Goal: Task Accomplishment & Management: Use online tool/utility

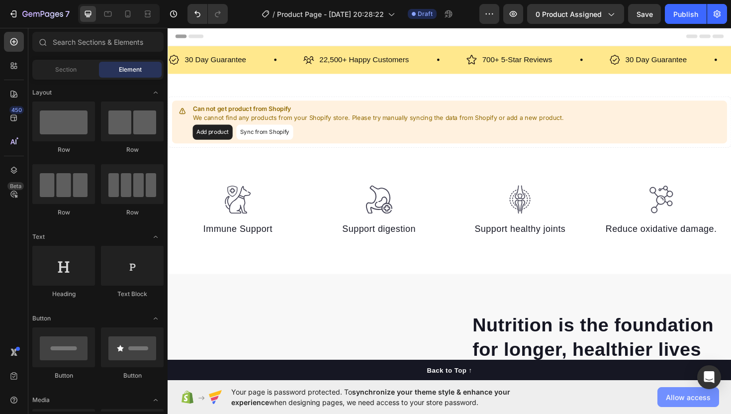
click at [699, 392] on span "Allow access" at bounding box center [688, 397] width 45 height 10
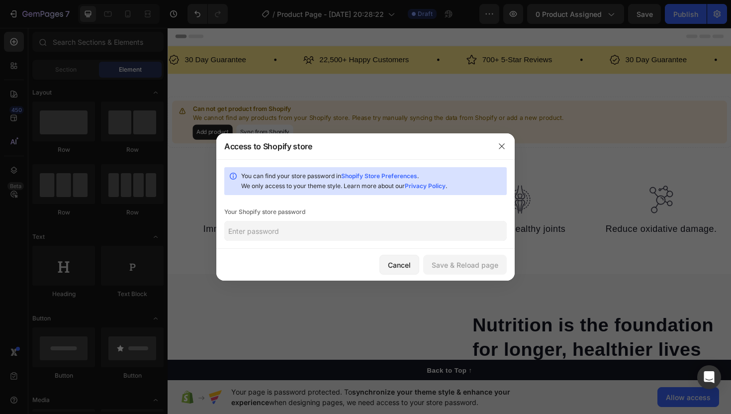
click at [437, 234] on input "text" at bounding box center [365, 231] width 283 height 20
paste input "skowrt"
type input "skowrt"
click at [495, 272] on button "Save & Reload page" at bounding box center [465, 265] width 84 height 20
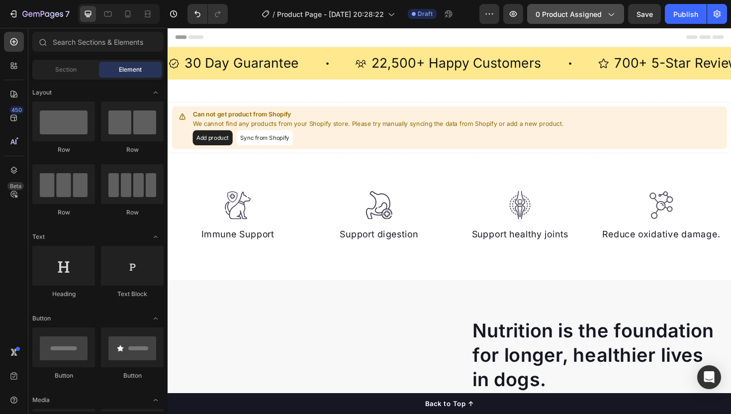
click at [572, 8] on button "0 product assigned" at bounding box center [575, 14] width 97 height 20
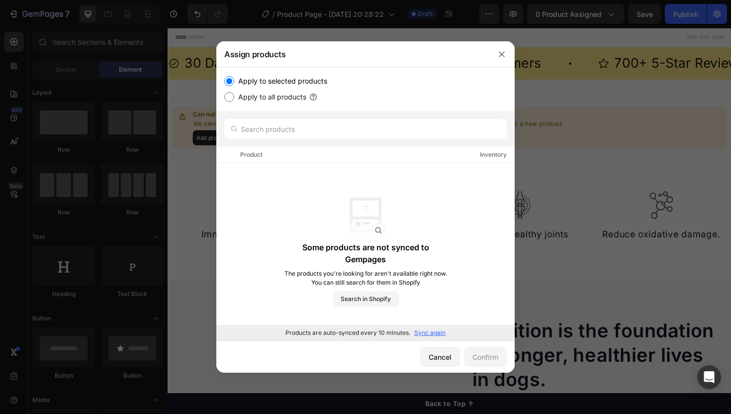
click at [283, 93] on label "Apply to all products" at bounding box center [270, 97] width 72 height 12
click at [234, 93] on input "Apply to all products" at bounding box center [229, 97] width 10 height 10
radio input "true"
click at [491, 358] on div "Confirm" at bounding box center [486, 357] width 26 height 10
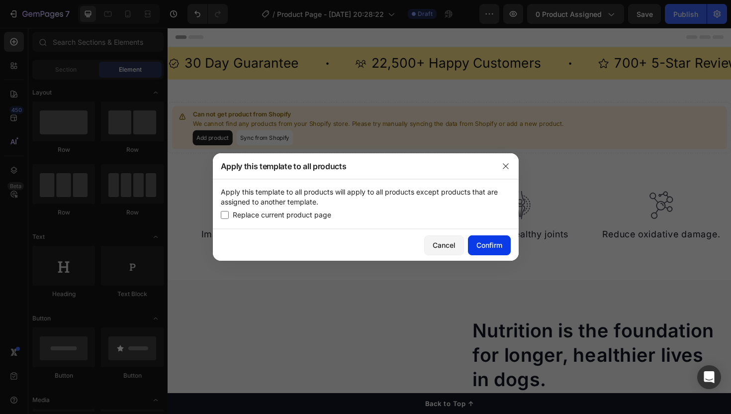
click at [493, 242] on div "Confirm" at bounding box center [490, 245] width 26 height 10
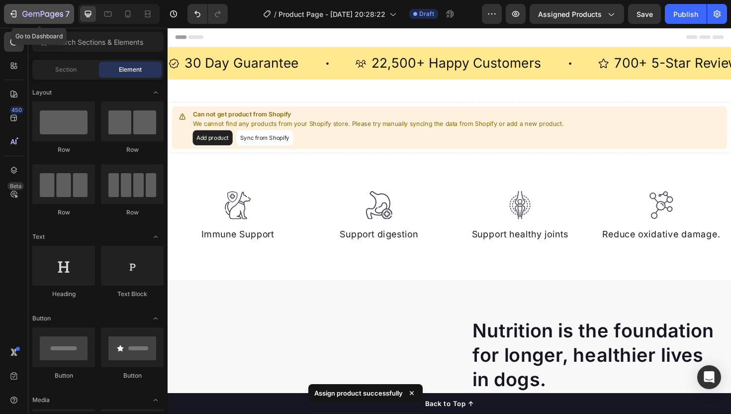
click at [19, 6] on button "7" at bounding box center [39, 14] width 70 height 20
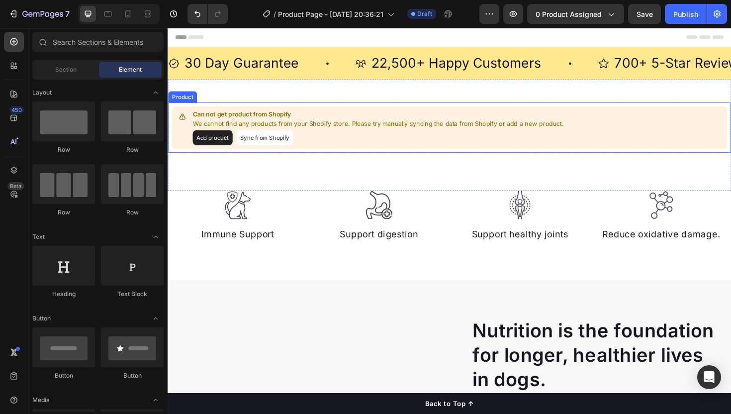
click at [207, 149] on button "Add product" at bounding box center [215, 144] width 42 height 16
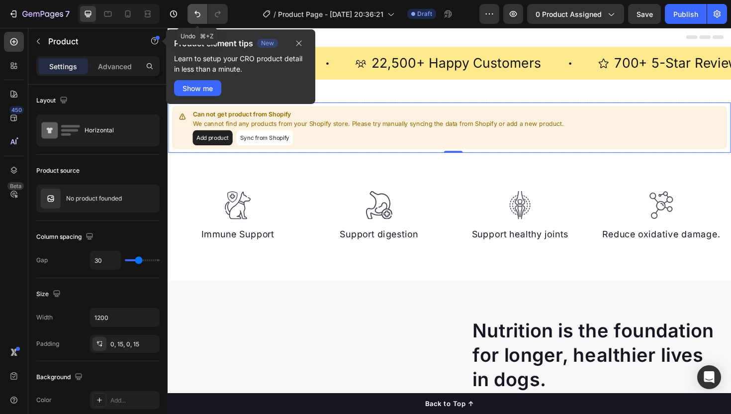
click at [197, 15] on icon "Undo/Redo" at bounding box center [198, 14] width 10 height 10
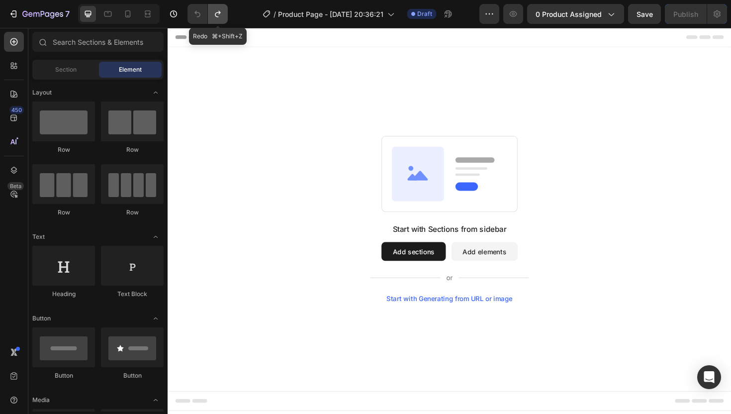
click at [212, 15] on button "Undo/Redo" at bounding box center [218, 14] width 20 height 20
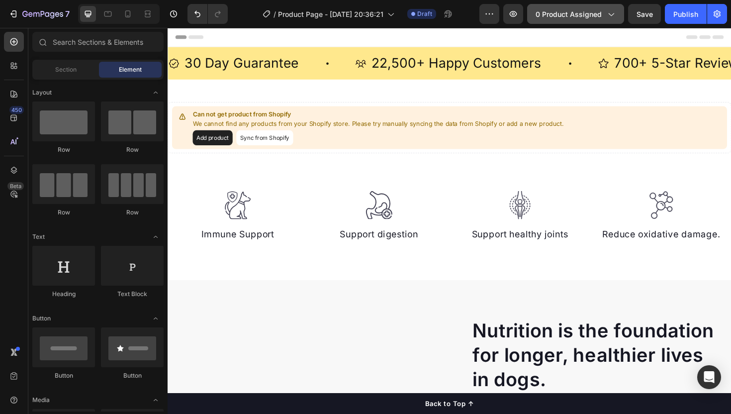
click at [564, 18] on span "0 product assigned" at bounding box center [569, 14] width 66 height 10
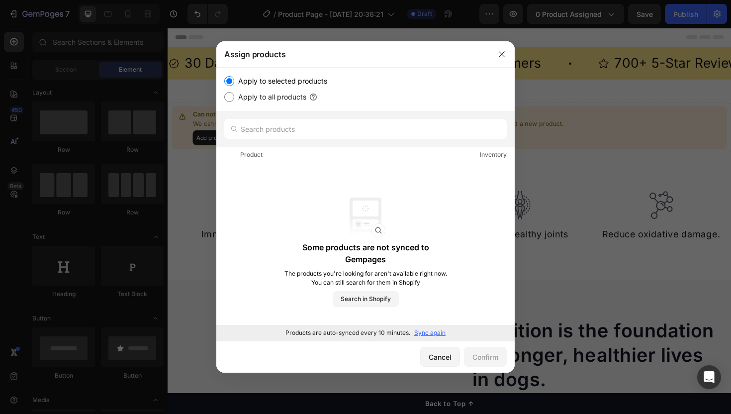
click at [287, 98] on label "Apply to all products" at bounding box center [270, 97] width 72 height 12
click at [234, 98] on input "Apply to all products" at bounding box center [229, 97] width 10 height 10
radio input "true"
click at [493, 357] on div "Confirm" at bounding box center [486, 357] width 26 height 10
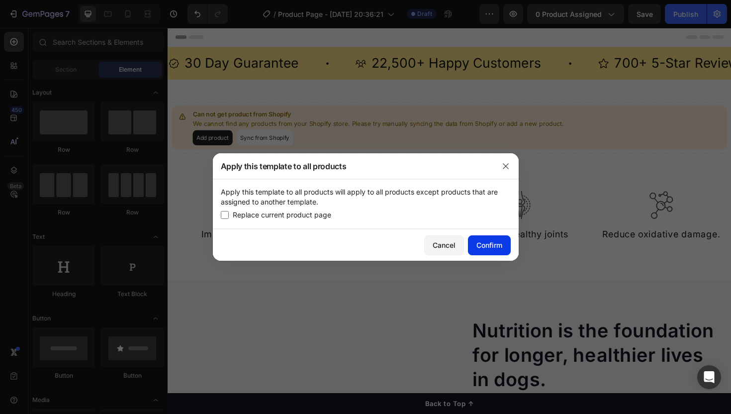
click at [494, 254] on button "Confirm" at bounding box center [489, 245] width 43 height 20
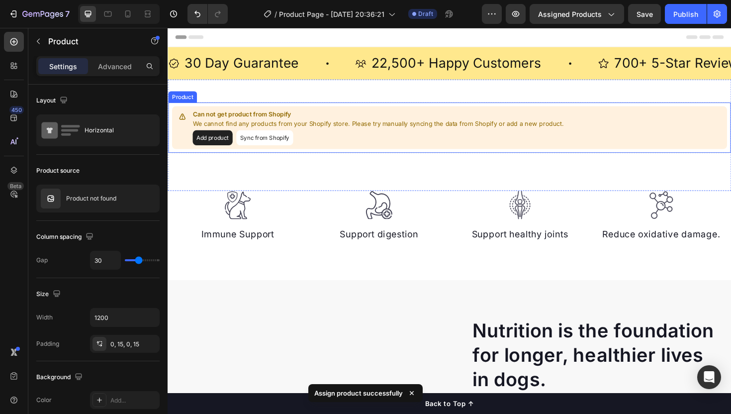
click at [271, 147] on button "Sync from Shopify" at bounding box center [270, 144] width 60 height 16
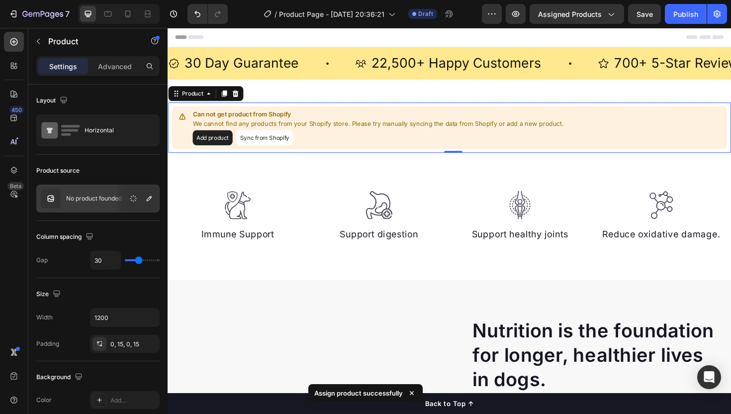
click at [272, 145] on button "Sync from Shopify" at bounding box center [270, 144] width 60 height 16
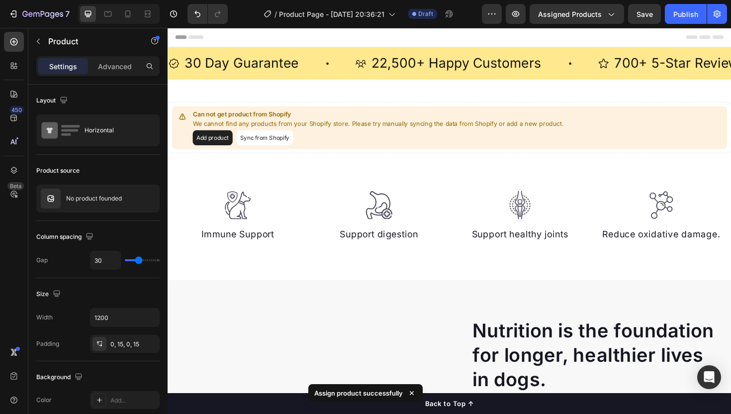
click at [272, 145] on button "Sync from Shopify" at bounding box center [270, 144] width 60 height 16
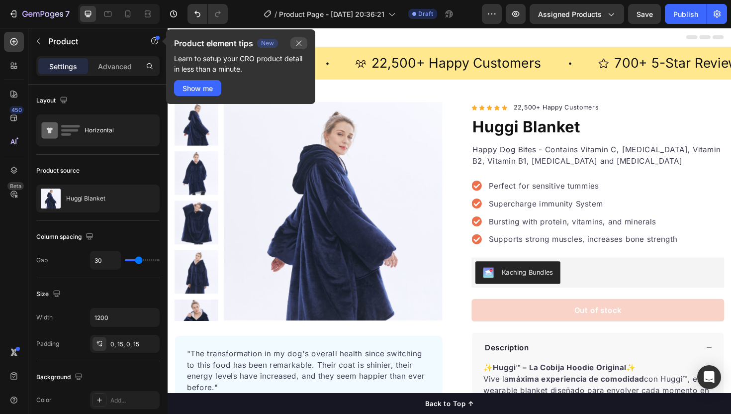
click at [300, 39] on button "button" at bounding box center [299, 43] width 17 height 12
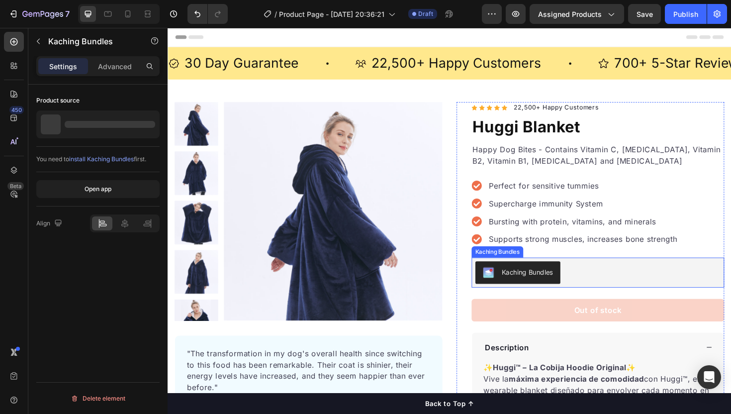
click at [546, 295] on button "Kaching Bundles" at bounding box center [539, 287] width 90 height 24
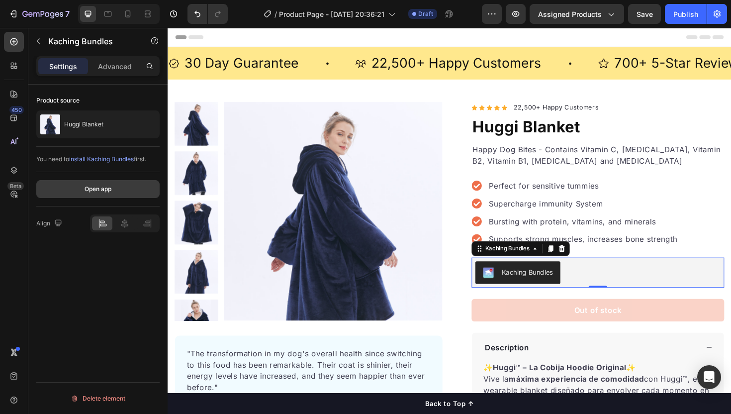
click at [120, 196] on button "Open app" at bounding box center [97, 189] width 123 height 18
click at [564, 289] on div "Kaching Bundles" at bounding box center [548, 286] width 54 height 10
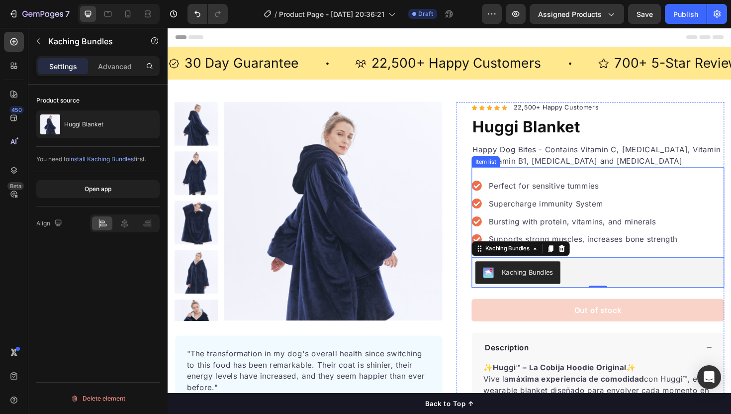
click at [547, 194] on p "Perfect for sensitive tummies" at bounding box center [608, 195] width 200 height 12
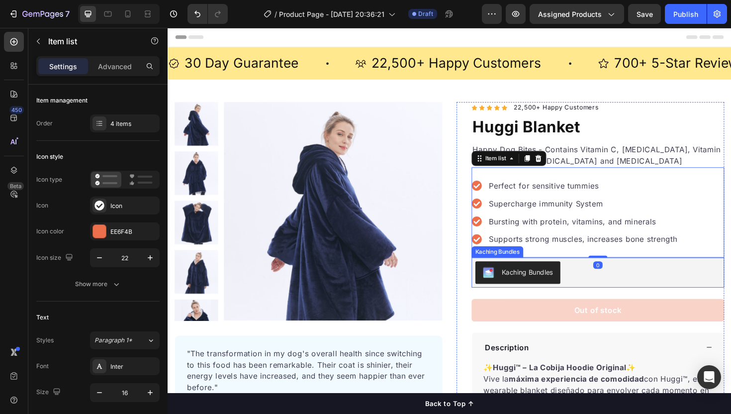
click at [536, 287] on div "Kaching Bundles" at bounding box center [548, 286] width 54 height 10
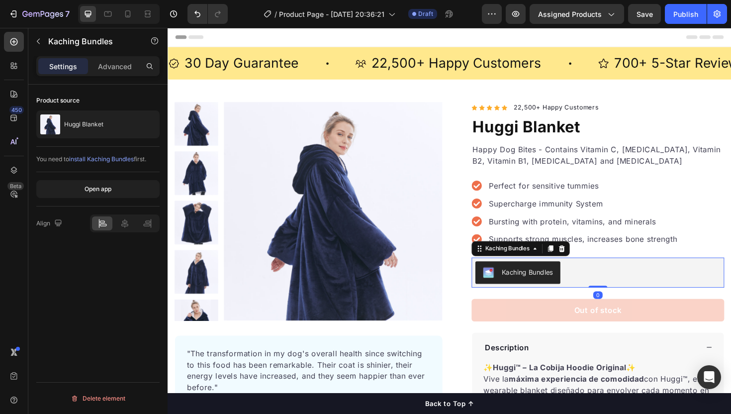
click at [536, 287] on div "Kaching Bundles" at bounding box center [548, 286] width 54 height 10
click at [526, 262] on div "Kaching Bundles" at bounding box center [527, 261] width 51 height 9
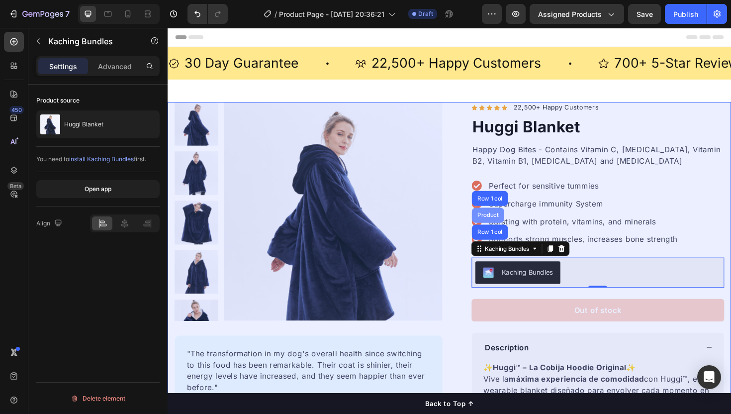
click at [512, 234] on div "Product" at bounding box center [507, 226] width 34 height 16
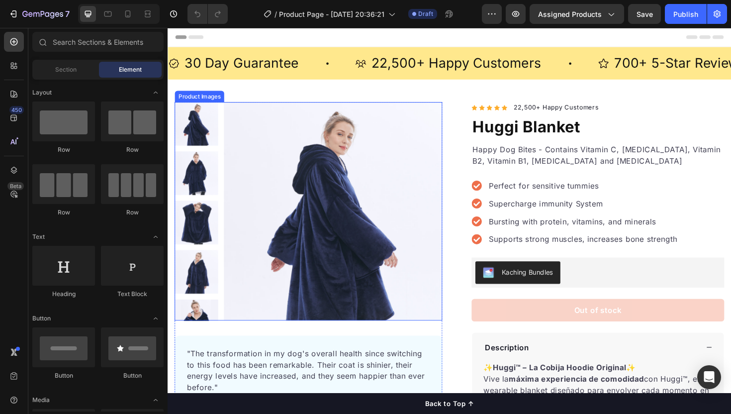
click at [317, 213] on img at bounding box center [342, 221] width 231 height 231
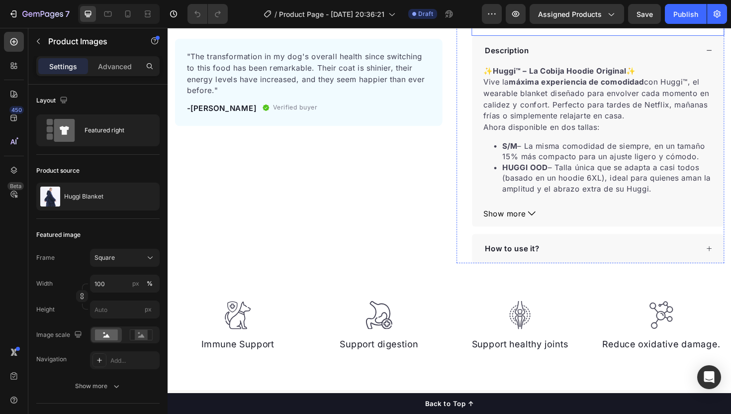
scroll to position [312, 0]
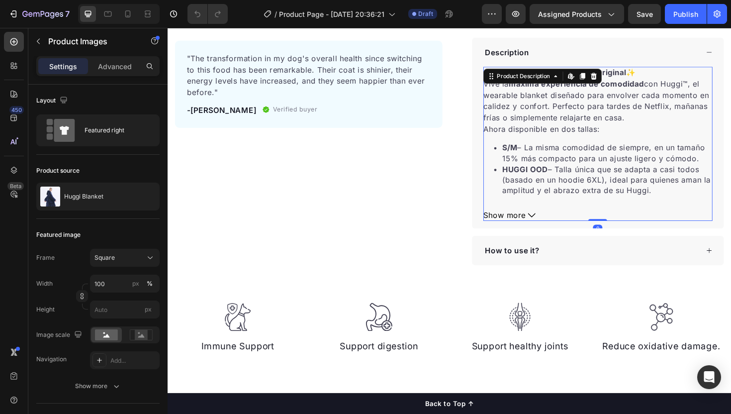
click at [529, 229] on span "Show more" at bounding box center [524, 226] width 45 height 12
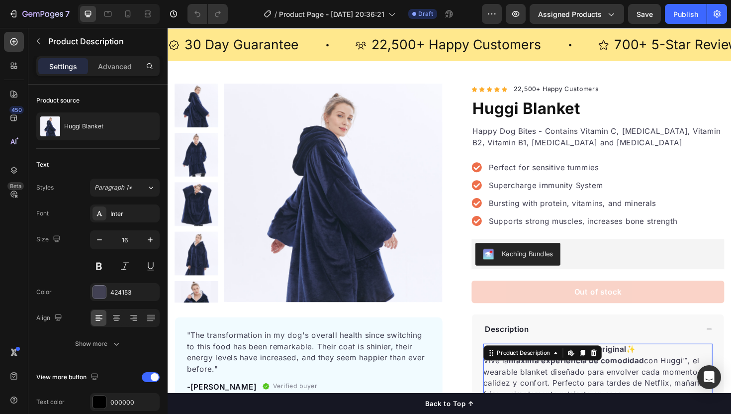
scroll to position [0, 0]
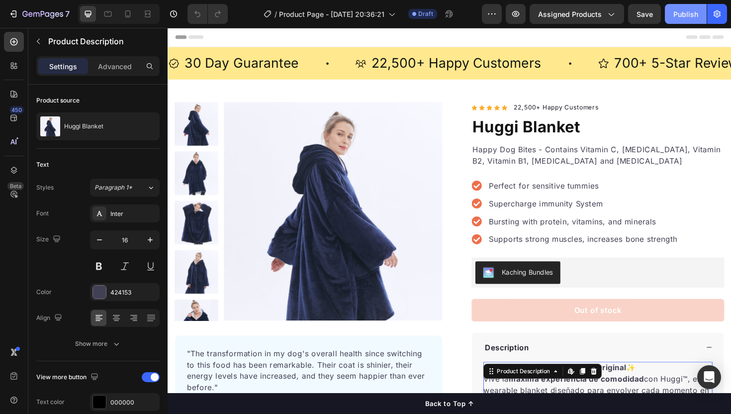
click at [680, 14] on div "Publish" at bounding box center [686, 14] width 25 height 10
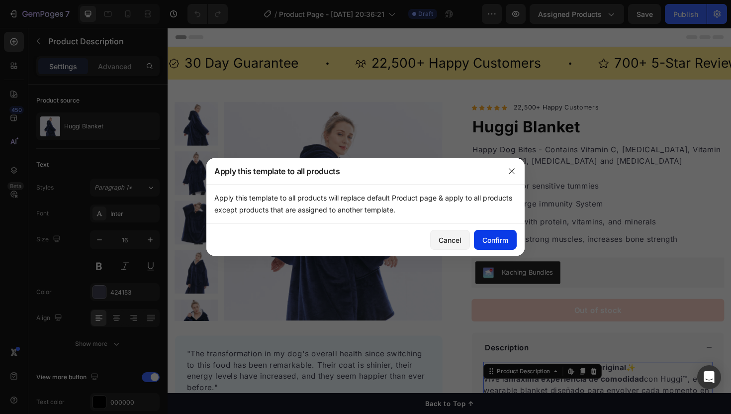
click at [495, 243] on div "Confirm" at bounding box center [496, 240] width 26 height 10
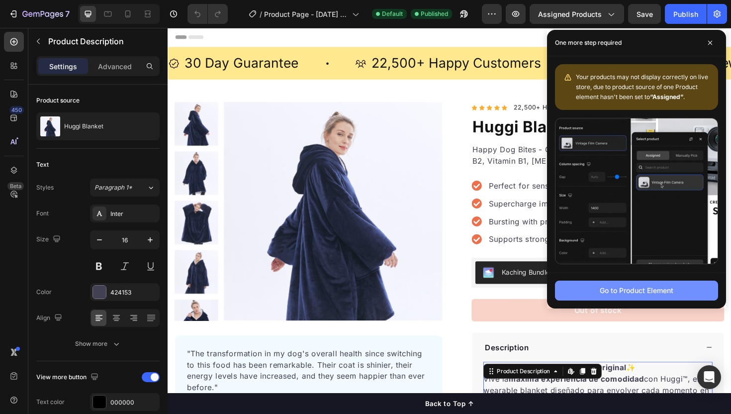
click at [603, 291] on div "Go to Product Element" at bounding box center [637, 290] width 74 height 10
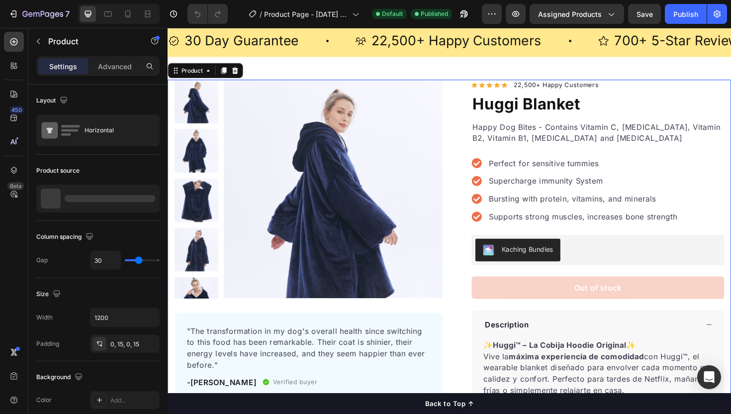
scroll to position [44, 0]
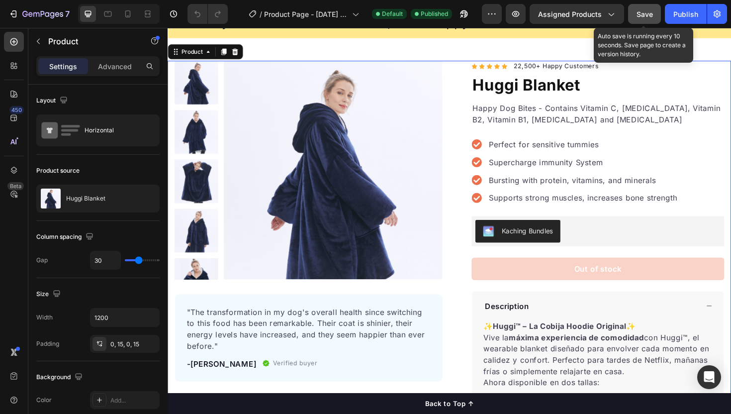
click at [650, 17] on span "Save" at bounding box center [645, 14] width 16 height 8
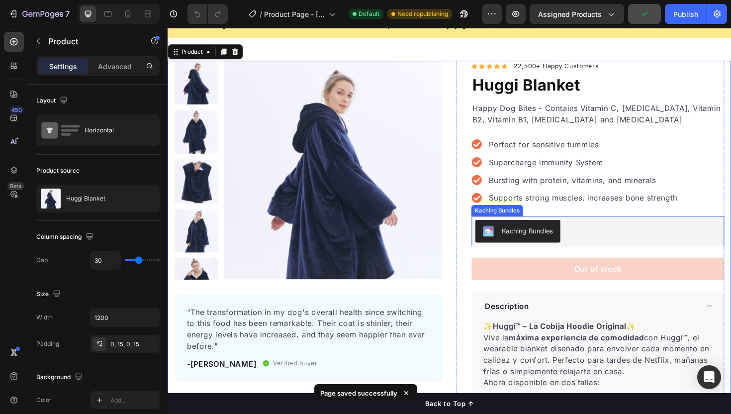
click at [571, 242] on div "Kaching Bundles" at bounding box center [548, 242] width 54 height 10
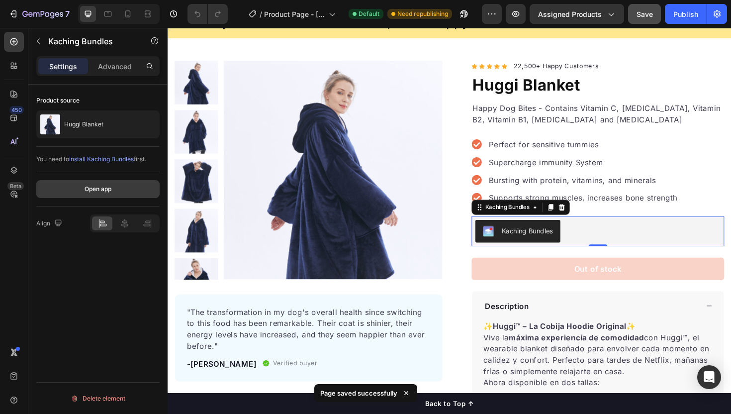
click at [113, 188] on button "Open app" at bounding box center [97, 189] width 123 height 18
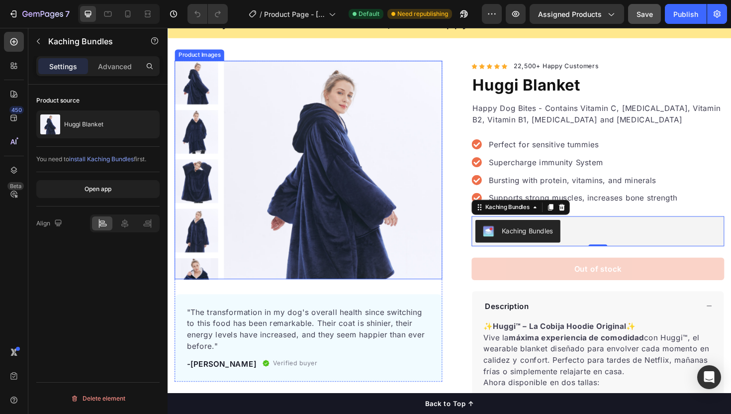
scroll to position [0, 0]
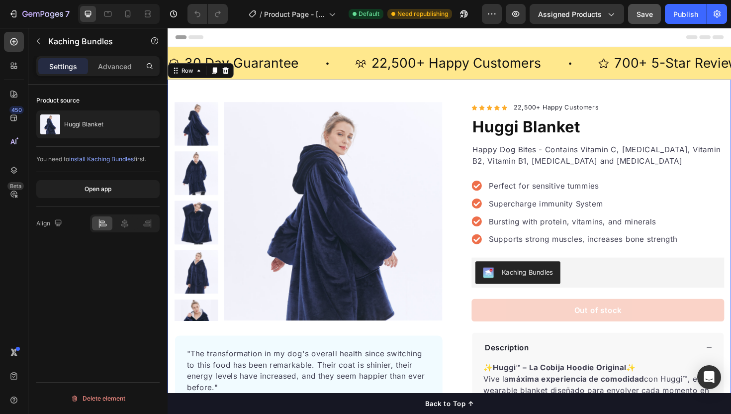
click at [458, 100] on div "Product Images "The transformation in my dog's overall health since switching t…" at bounding box center [466, 393] width 597 height 621
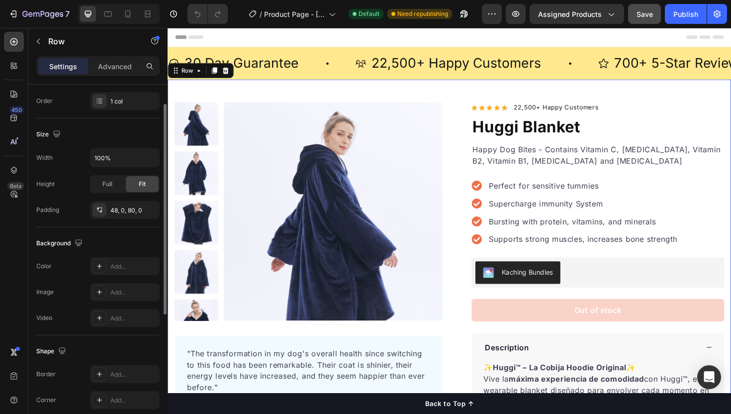
scroll to position [249, 0]
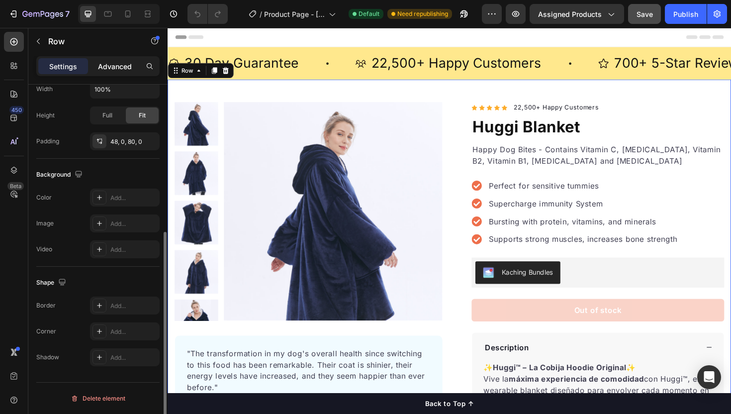
click at [107, 65] on p "Advanced" at bounding box center [115, 66] width 34 height 10
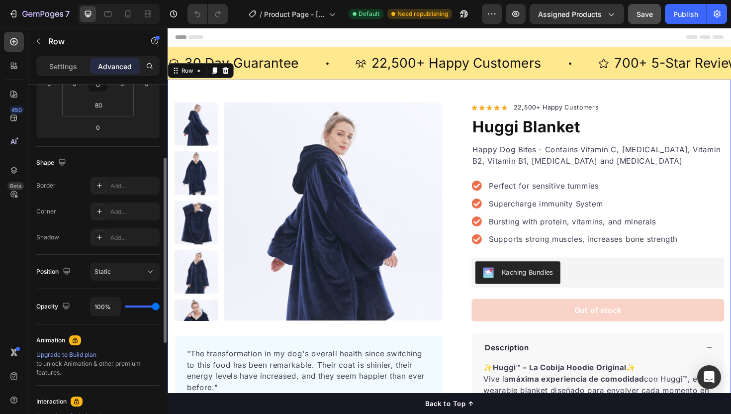
scroll to position [0, 0]
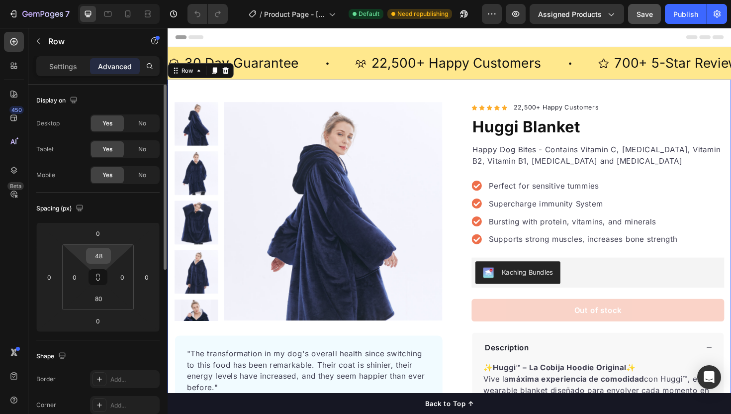
click at [105, 254] on input "48" at bounding box center [99, 255] width 20 height 15
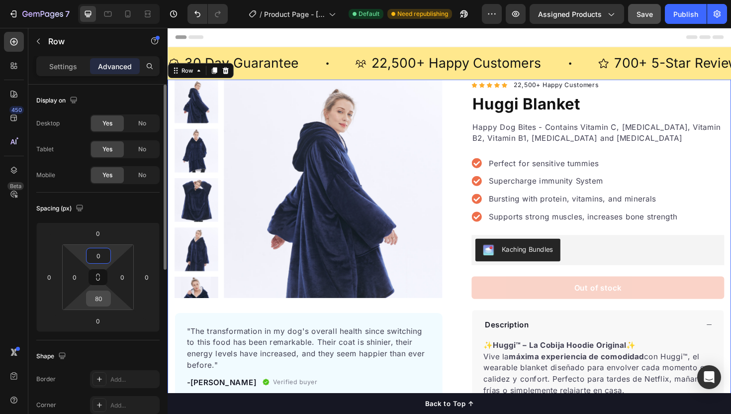
type input "0"
click at [101, 299] on input "80" at bounding box center [99, 298] width 20 height 15
type input "0"
click at [98, 250] on input "0" at bounding box center [99, 255] width 20 height 15
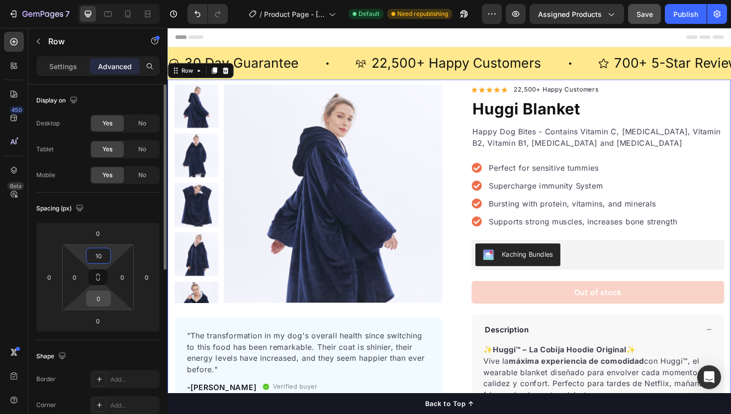
type input "10"
click at [100, 295] on input "0" at bounding box center [99, 298] width 20 height 15
type input "10"
click at [0, 0] on div "Spacing (px) 0 0 0 0 10 0 10 0" at bounding box center [0, 0] width 0 height 0
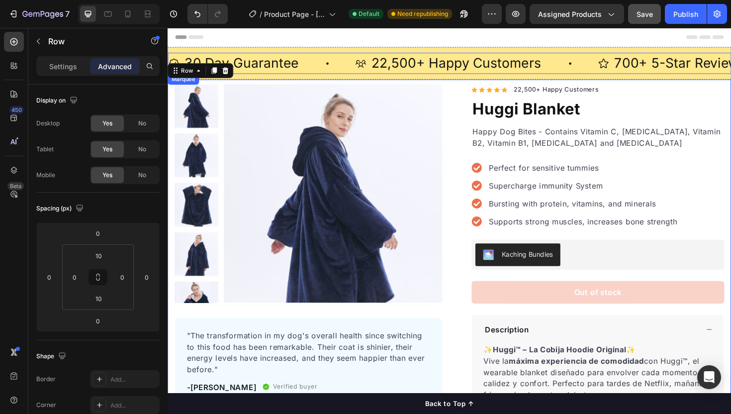
click at [317, 73] on div "30 Day Guarantee Item List" at bounding box center [267, 65] width 198 height 22
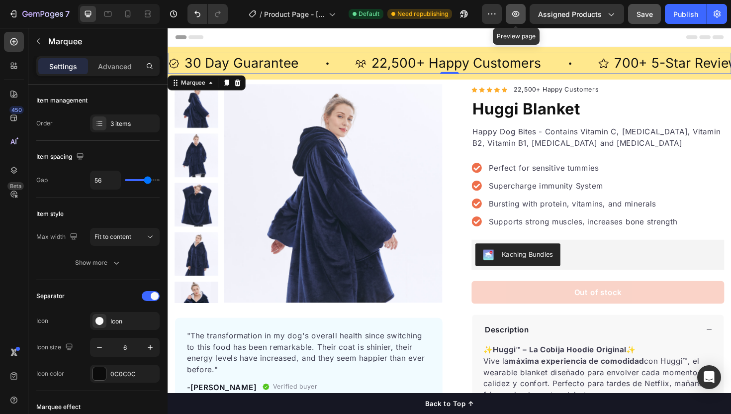
click at [514, 21] on button "button" at bounding box center [516, 14] width 20 height 20
click at [125, 25] on div "7 / Product Page - [DATE] 20:36:21 Default Need republishing Preview Assigned P…" at bounding box center [365, 14] width 731 height 28
click at [125, 20] on div at bounding box center [128, 14] width 16 height 16
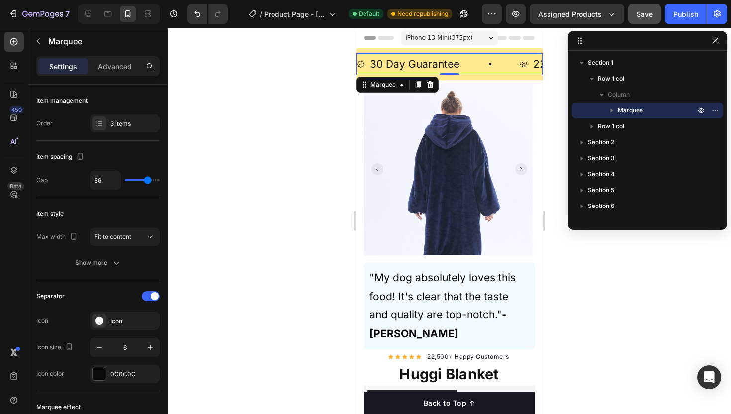
click at [634, 285] on div at bounding box center [450, 221] width 564 height 386
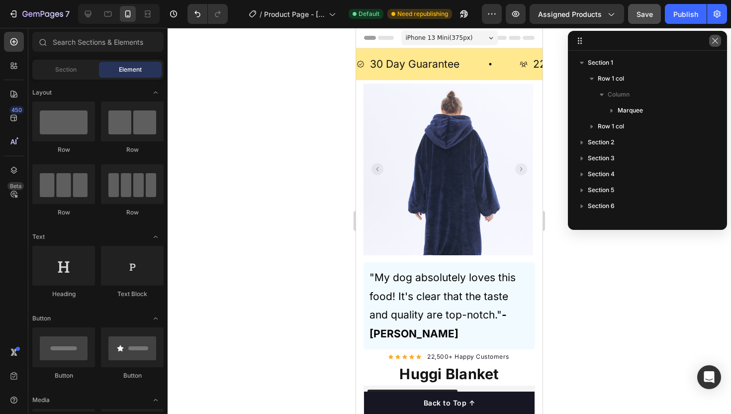
click at [715, 40] on icon "button" at bounding box center [715, 41] width 8 height 8
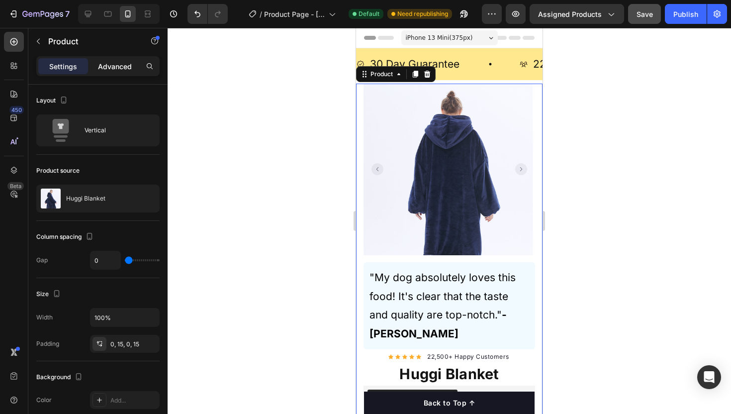
click at [116, 61] on p "Advanced" at bounding box center [115, 66] width 34 height 10
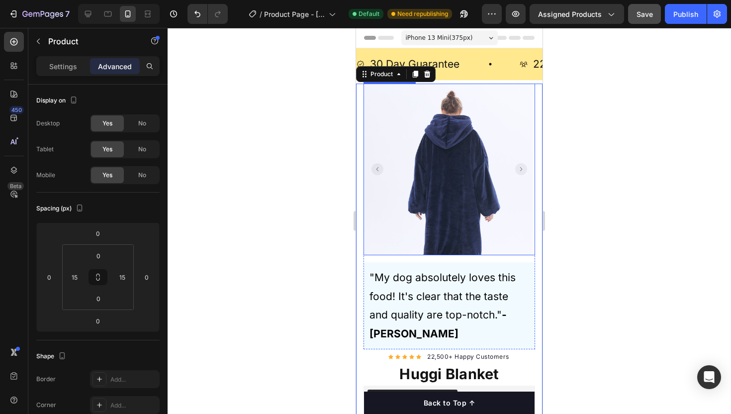
click at [583, 156] on div at bounding box center [450, 221] width 564 height 386
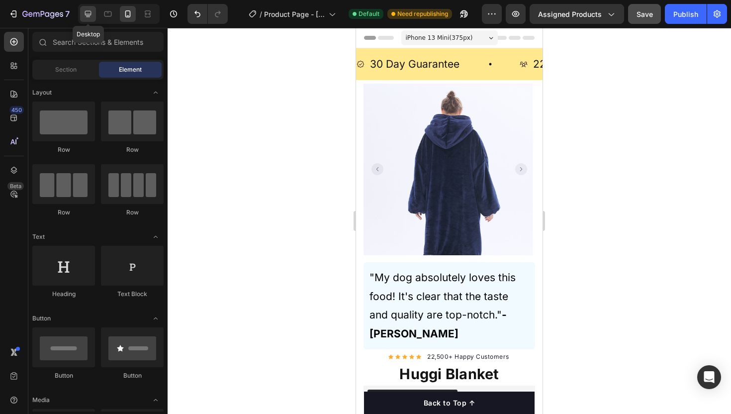
click at [90, 15] on icon at bounding box center [88, 14] width 6 height 6
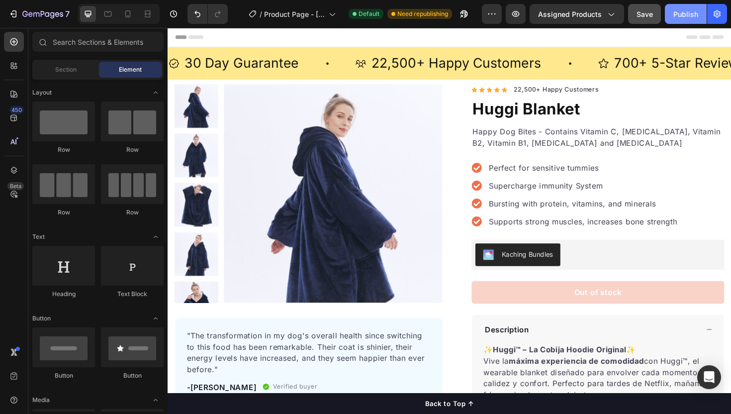
click at [686, 11] on div "Publish" at bounding box center [686, 14] width 25 height 10
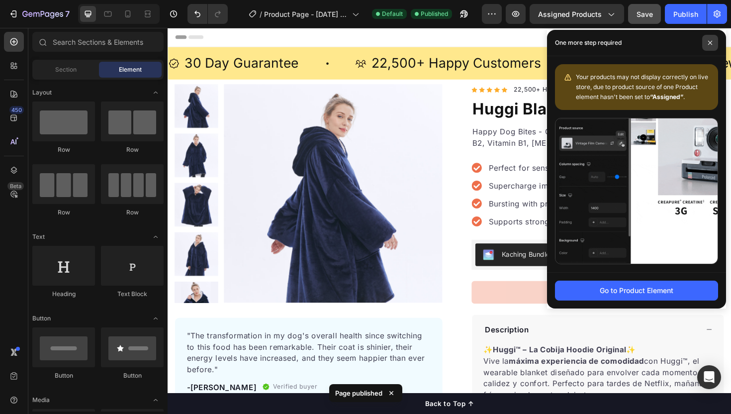
click at [710, 39] on span at bounding box center [711, 43] width 16 height 16
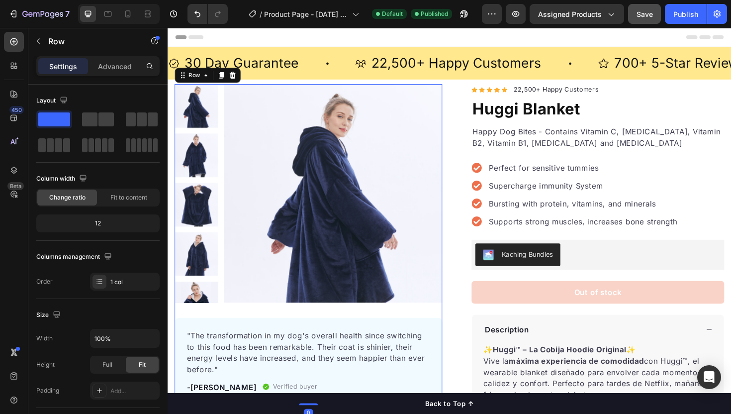
click at [437, 326] on div "Product Images "The transformation in my dog's overall health since switching t…" at bounding box center [317, 258] width 284 height 340
click at [116, 73] on div "Advanced" at bounding box center [115, 66] width 50 height 16
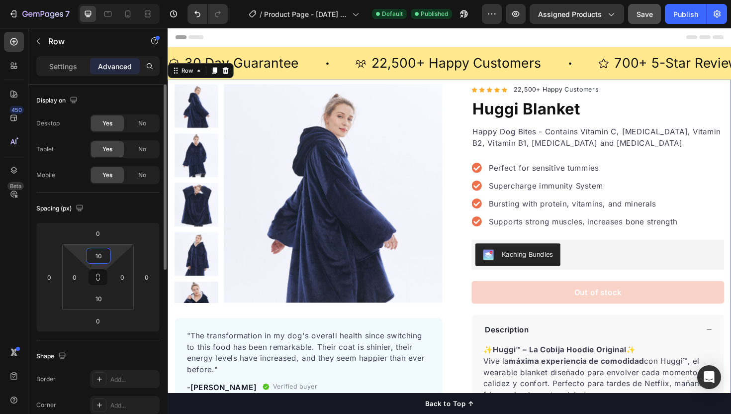
click at [98, 0] on html "7 / Product Page - [DATE] 20:36:21 Default Published Preview Assigned Products …" at bounding box center [365, 0] width 731 height 0
click at [98, 251] on input "10" at bounding box center [99, 255] width 20 height 15
click at [98, 249] on input "10" at bounding box center [99, 255] width 20 height 15
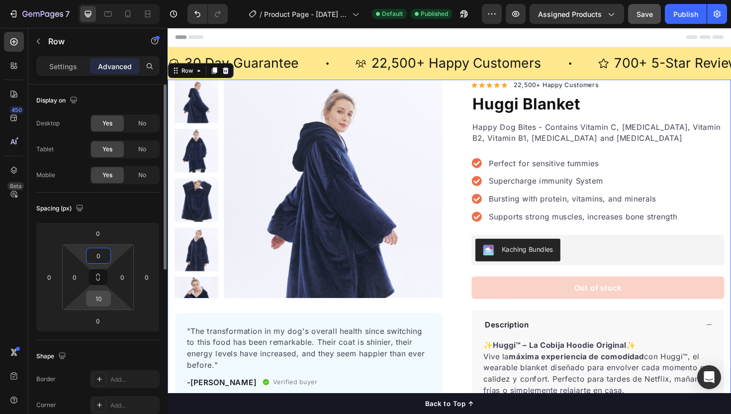
type input "0"
click at [97, 302] on input "10" at bounding box center [99, 298] width 20 height 15
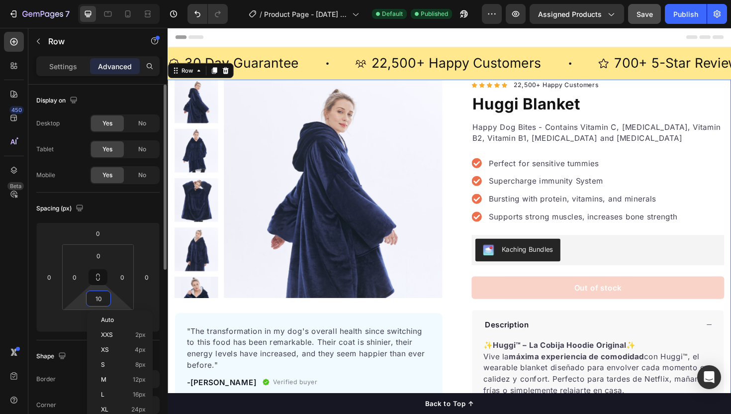
click at [97, 302] on input "10" at bounding box center [99, 298] width 20 height 15
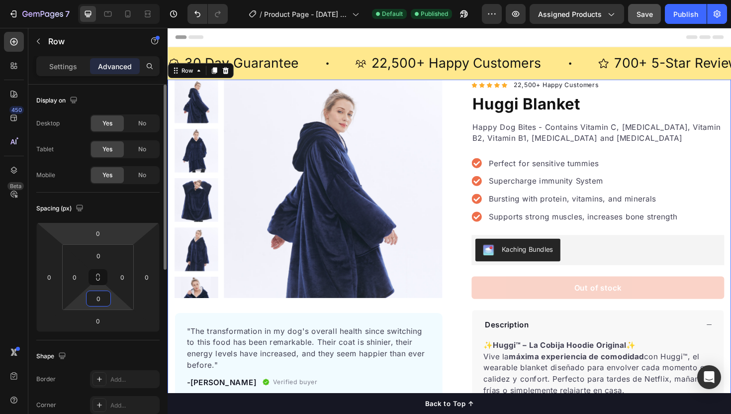
type input "0"
click at [130, 0] on html "7 / Product Page - [DATE] 20:36:21 Default Published Preview Assigned Products …" at bounding box center [365, 0] width 731 height 0
click at [137, 207] on div "Spacing (px)" at bounding box center [97, 209] width 123 height 16
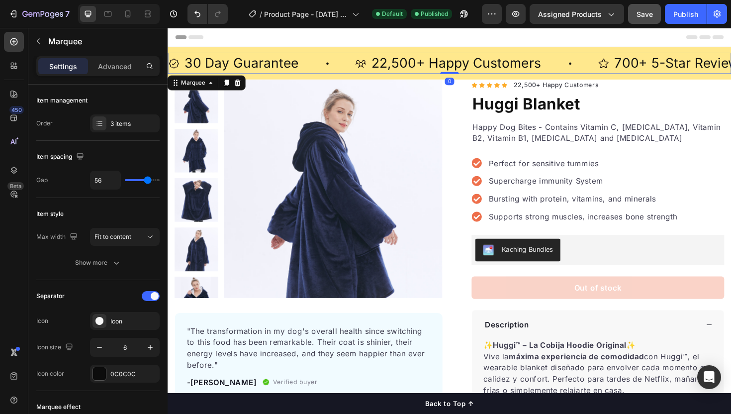
click at [575, 75] on div "22,500+ Happy Customers Item List" at bounding box center [494, 65] width 257 height 22
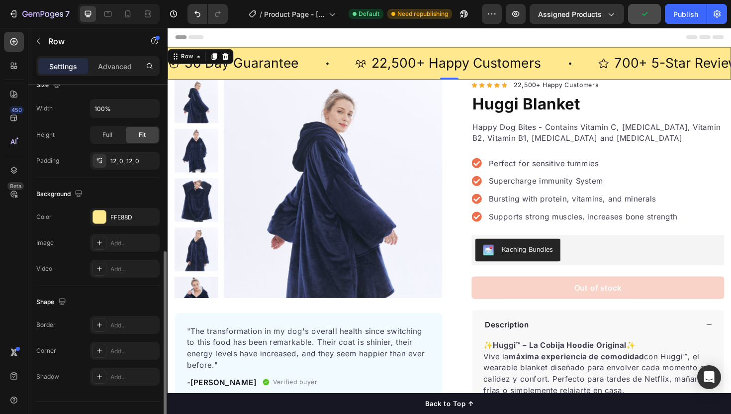
click at [316, 80] on div "30 Day Guarantee Item List 22,500+ Happy Customers Item List 700+ 5-Star Review…" at bounding box center [466, 65] width 597 height 34
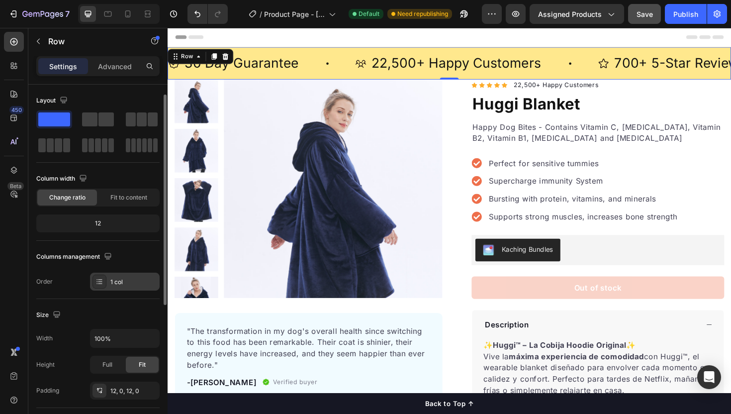
scroll to position [249, 0]
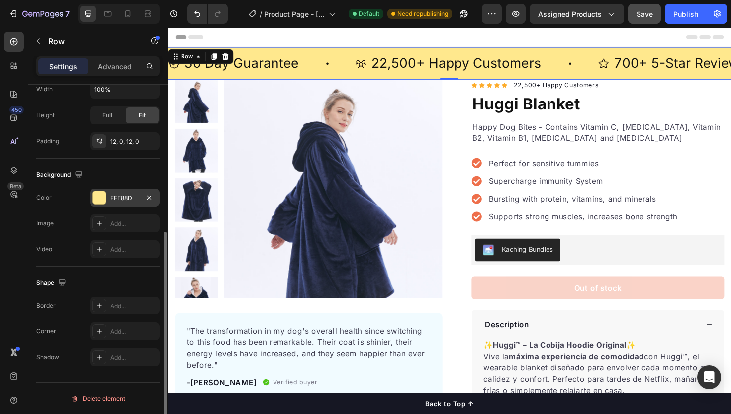
click at [119, 201] on div "FFE88D" at bounding box center [124, 198] width 29 height 9
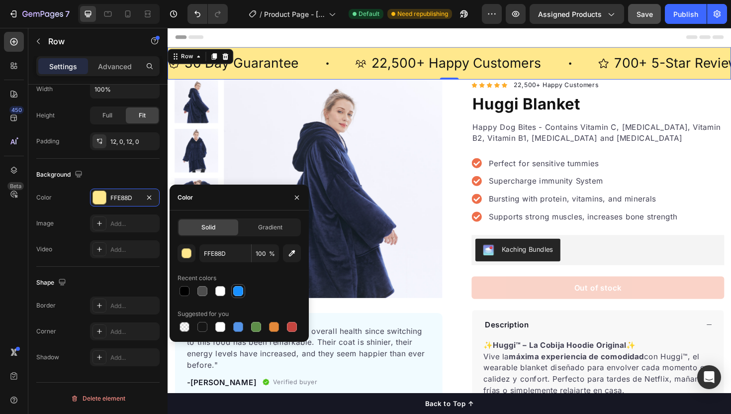
click at [236, 293] on div at bounding box center [238, 291] width 10 height 10
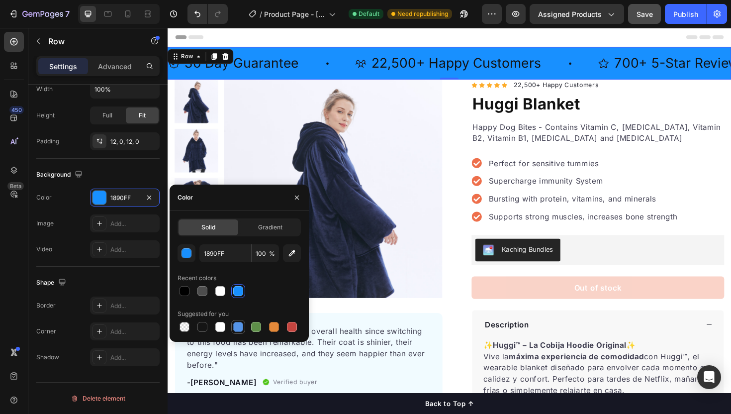
click at [238, 329] on div at bounding box center [238, 327] width 10 height 10
type input "5594E7"
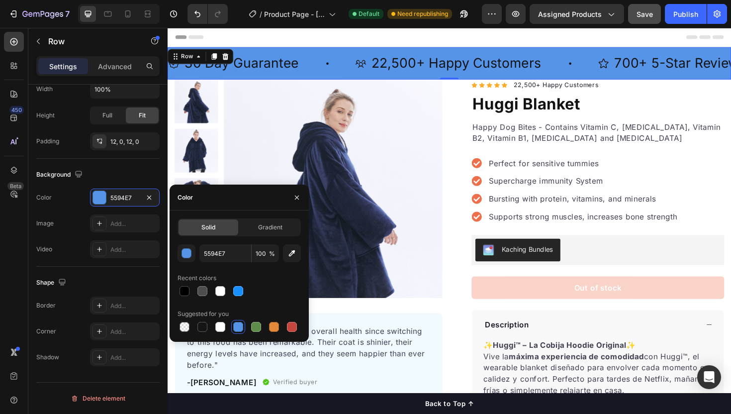
click at [253, 237] on div "Solid Gradient 5594E7 100 % Recent colors Suggested for you" at bounding box center [239, 275] width 123 height 115
click at [255, 233] on div "Gradient" at bounding box center [270, 227] width 60 height 16
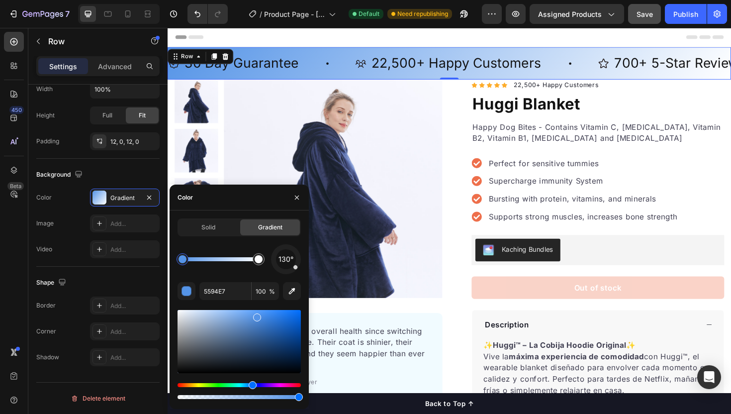
click at [259, 309] on div at bounding box center [239, 354] width 123 height 93
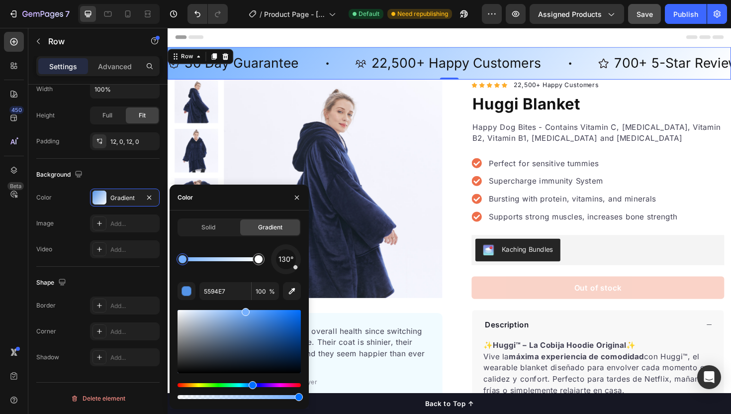
drag, startPoint x: 257, startPoint y: 320, endPoint x: 245, endPoint y: 275, distance: 47.3
click at [245, 275] on div "130° 5594E7 100 %" at bounding box center [239, 322] width 123 height 157
type input "75B0FF"
click at [293, 198] on icon "button" at bounding box center [297, 198] width 8 height 8
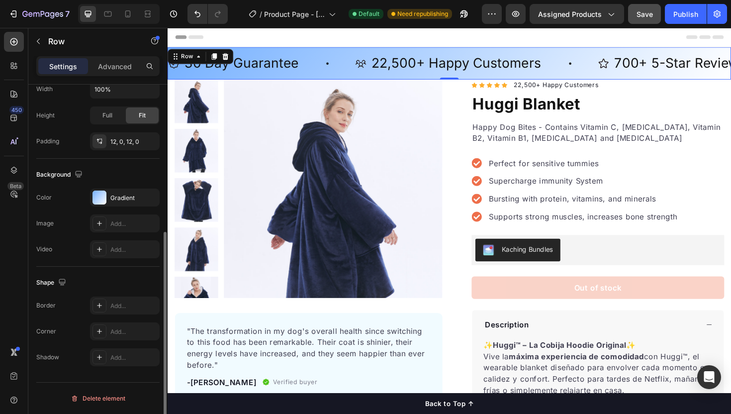
click at [123, 174] on div "Background" at bounding box center [97, 175] width 123 height 16
click at [407, 67] on p "22,500+ Happy Customers" at bounding box center [474, 65] width 180 height 19
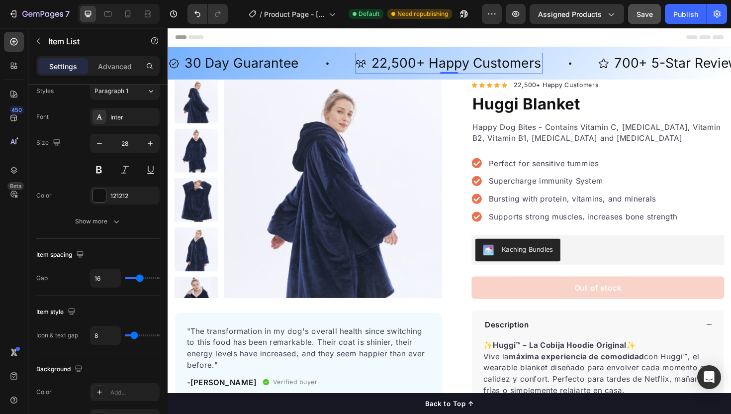
scroll to position [0, 0]
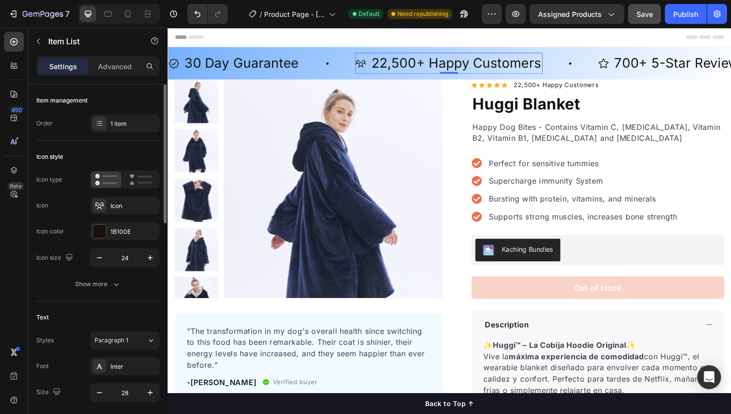
click at [407, 67] on p "22,500+ Happy Customers" at bounding box center [474, 65] width 180 height 19
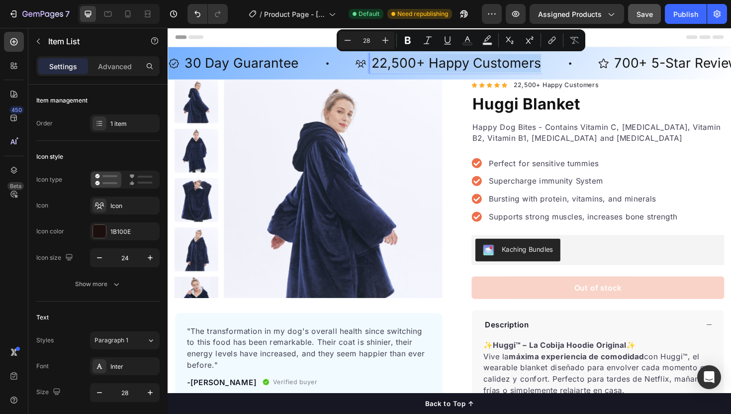
click at [431, 65] on p "22,500+ Happy Customers" at bounding box center [474, 65] width 180 height 19
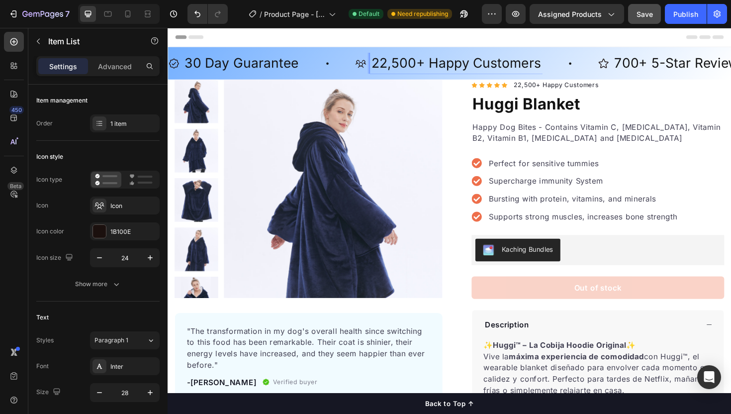
click at [413, 70] on p "22,500+ Happy Customers" at bounding box center [474, 65] width 180 height 19
click at [418, 64] on p "22,500+ Happy Customers" at bounding box center [474, 65] width 180 height 19
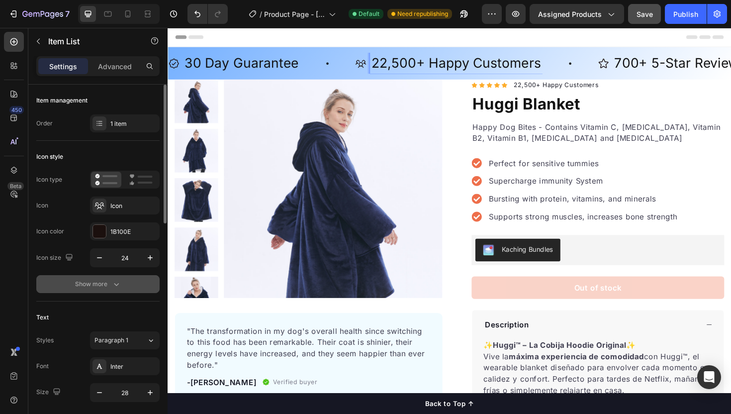
click at [108, 283] on div "Show more" at bounding box center [98, 284] width 46 height 10
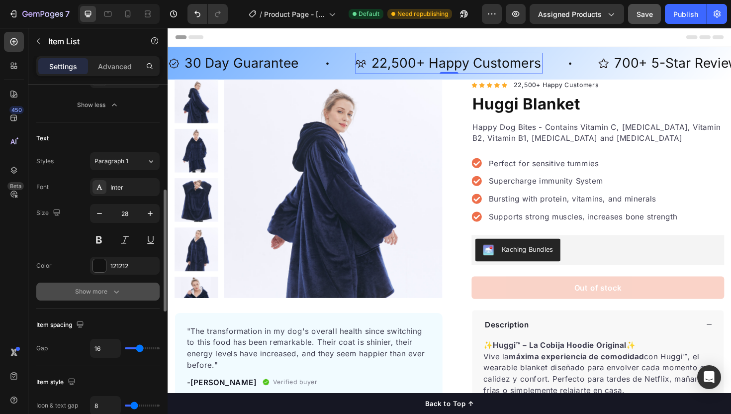
click at [108, 297] on button "Show more" at bounding box center [97, 292] width 123 height 18
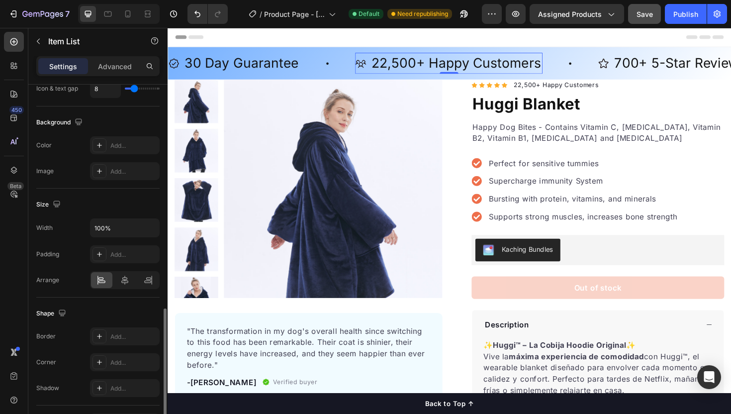
scroll to position [795, 0]
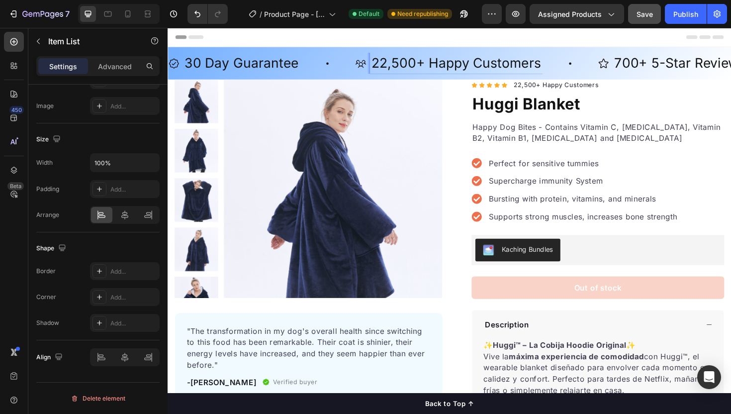
click at [533, 64] on p "22,500+ Happy Customers" at bounding box center [474, 65] width 180 height 19
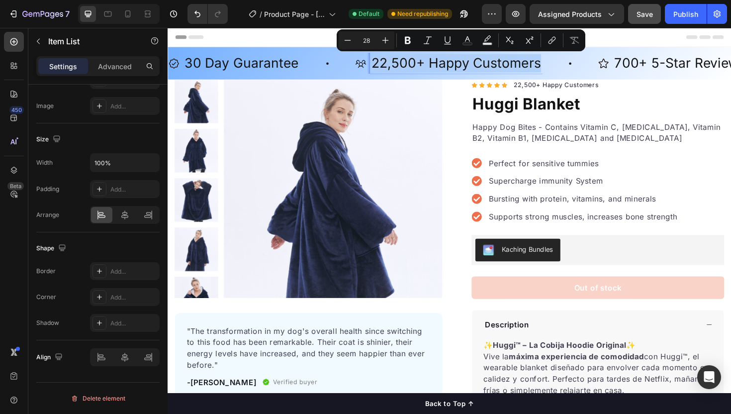
click at [534, 64] on p "22,500+ Happy Customers" at bounding box center [474, 65] width 180 height 19
drag, startPoint x: 539, startPoint y: 84, endPoint x: 532, endPoint y: 151, distance: 68.0
click at [539, 84] on p "22,500+ Happy Customers" at bounding box center [579, 89] width 90 height 10
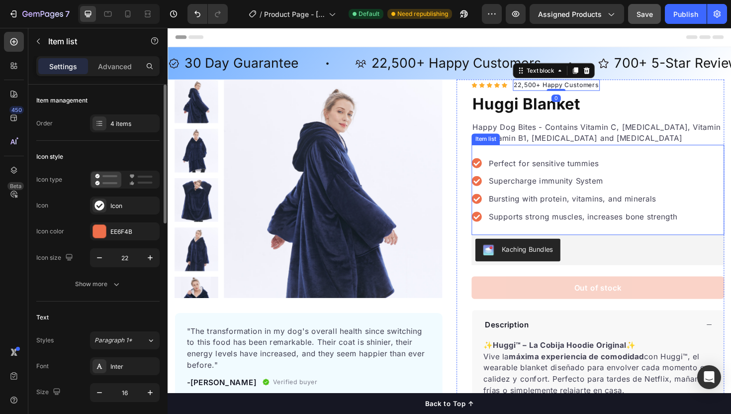
click at [531, 154] on div "Perfect for sensitive tummies Supercharge immunity System Bursting with protein…" at bounding box center [624, 200] width 268 height 96
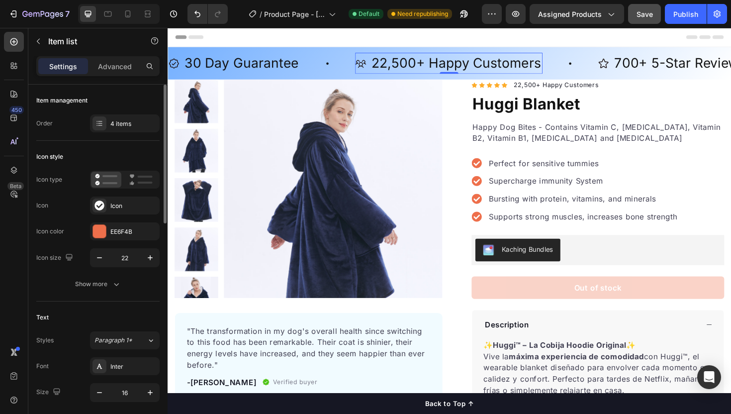
click at [480, 62] on p "22,500+ Happy Customers" at bounding box center [474, 65] width 180 height 19
click at [113, 69] on p "Advanced" at bounding box center [115, 66] width 34 height 10
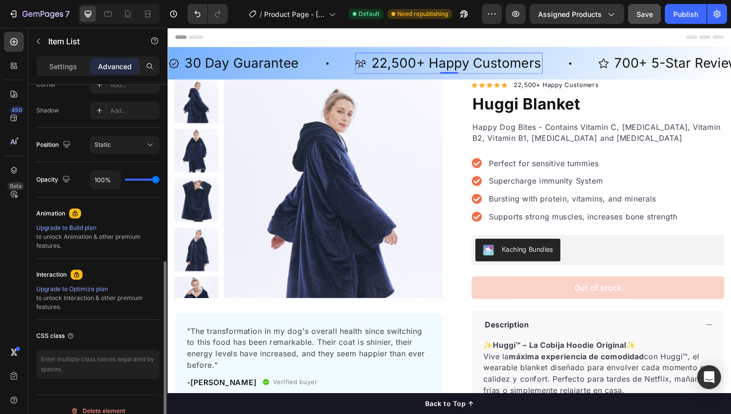
scroll to position [333, 0]
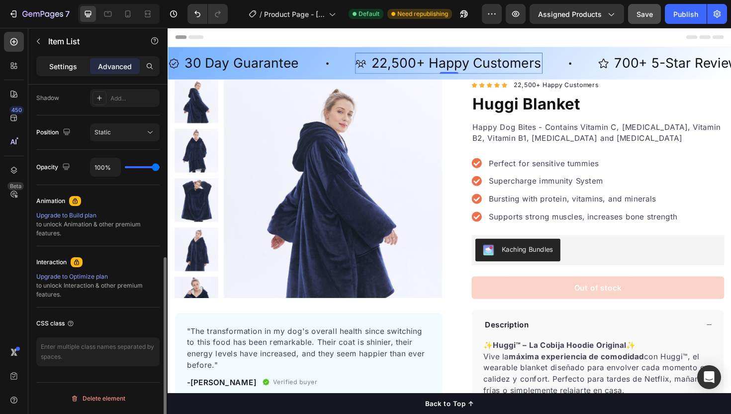
click at [73, 67] on p "Settings" at bounding box center [63, 66] width 28 height 10
type input "8"
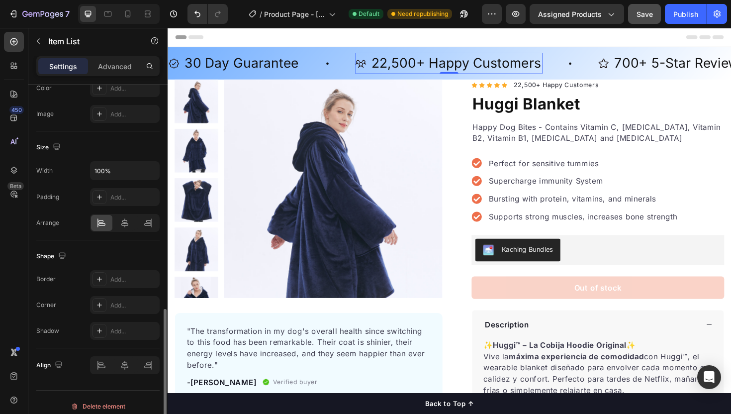
scroll to position [561, 0]
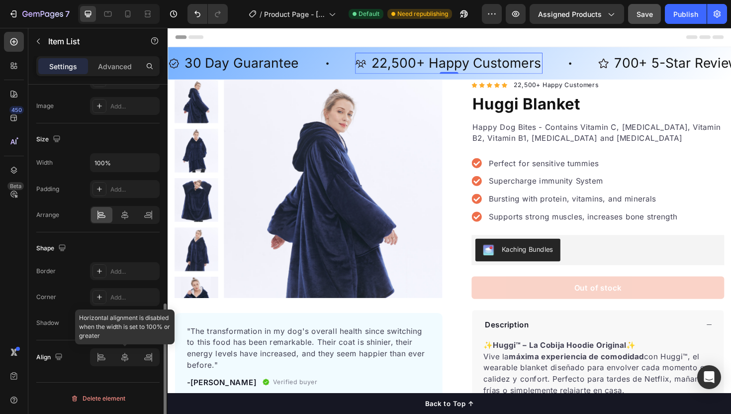
click at [128, 355] on div at bounding box center [125, 357] width 70 height 18
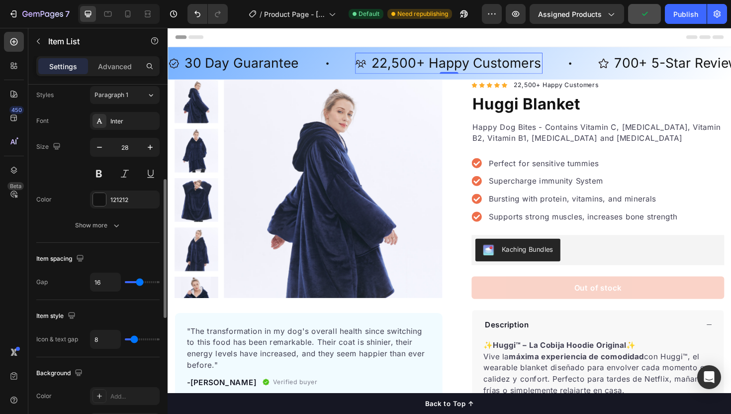
scroll to position [243, 0]
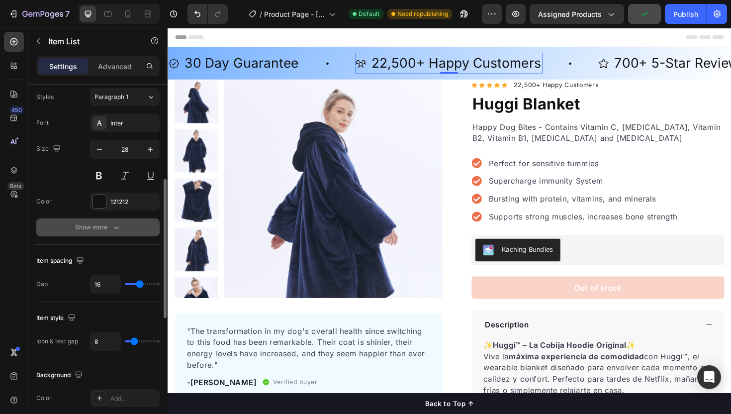
click at [106, 227] on div "Show more" at bounding box center [98, 227] width 46 height 10
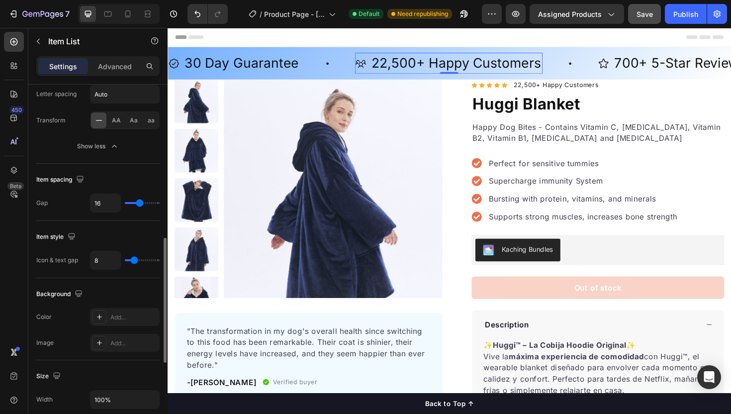
scroll to position [432, 0]
click at [588, 32] on div "Header" at bounding box center [466, 38] width 581 height 20
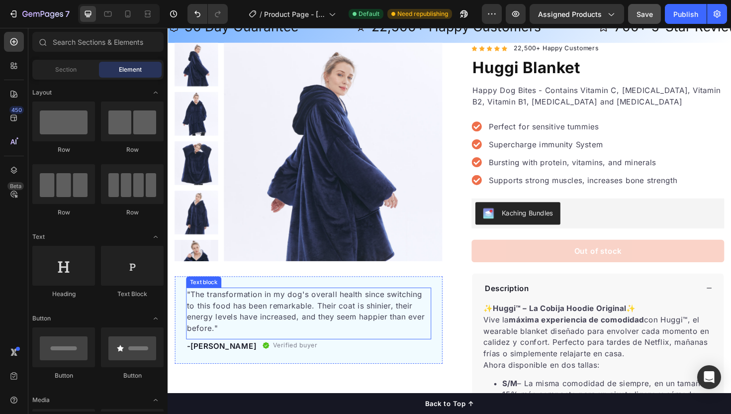
scroll to position [0, 0]
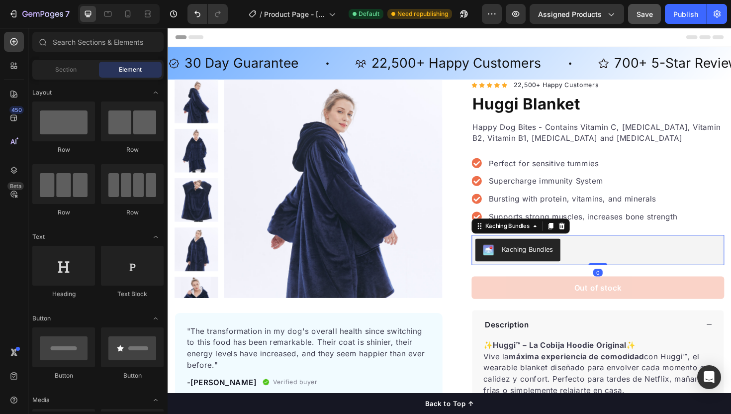
click at [533, 268] on div "Kaching Bundles" at bounding box center [539, 263] width 74 height 12
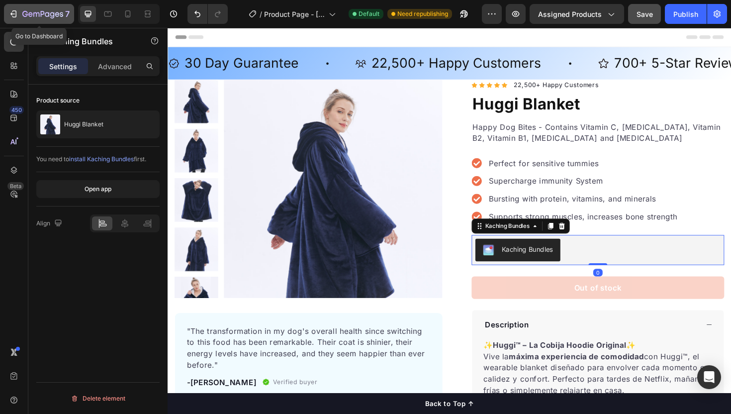
click at [28, 19] on div "7" at bounding box center [45, 14] width 47 height 12
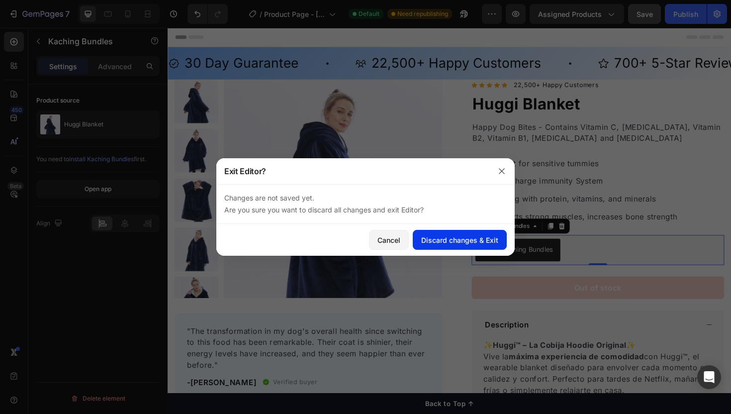
click at [449, 245] on div "Discard changes & Exit" at bounding box center [459, 240] width 77 height 10
